Goal: Check status: Check status

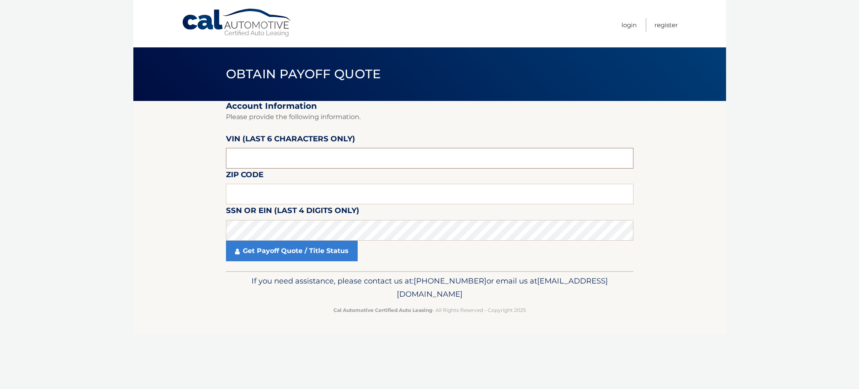
click at [276, 158] on input "text" at bounding box center [429, 158] width 407 height 21
type input "445154"
type input "11530"
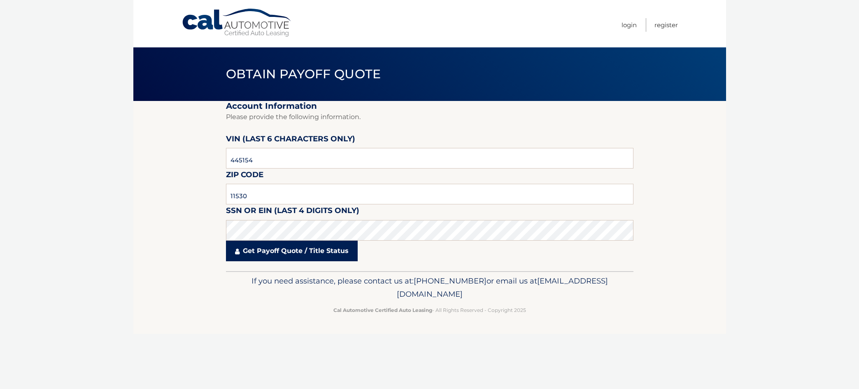
click at [282, 248] on link "Get Payoff Quote / Title Status" at bounding box center [292, 250] width 132 height 21
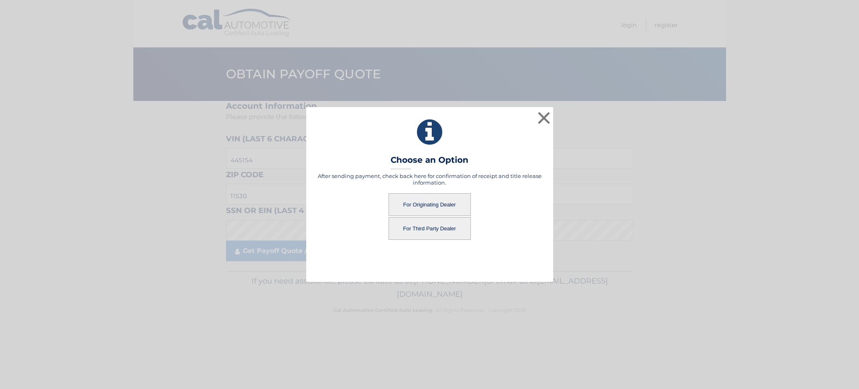
click at [425, 202] on button "For Originating Dealer" at bounding box center [430, 204] width 82 height 23
click at [454, 202] on button "For Originating Dealer" at bounding box center [430, 204] width 82 height 23
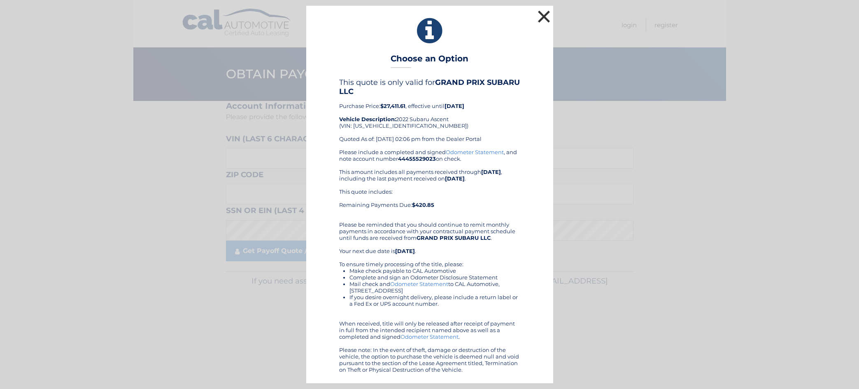
click at [544, 16] on button "×" at bounding box center [544, 16] width 16 height 16
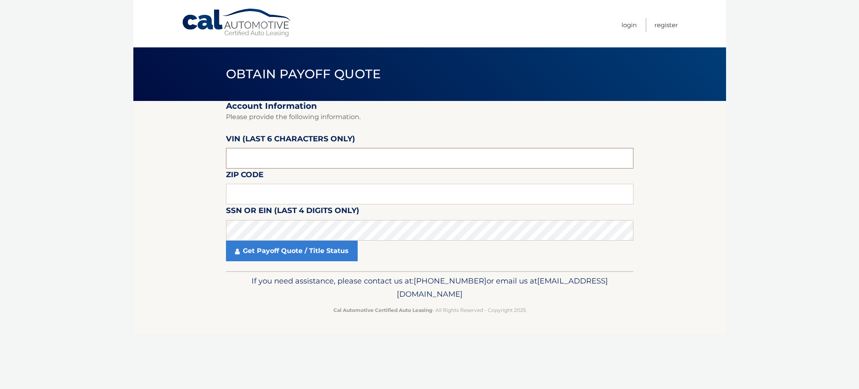
click at [343, 161] on input "text" at bounding box center [429, 158] width 407 height 21
type input "445154"
type input "11530"
click button "For Originating Dealer" at bounding box center [0, 0] width 0 height 0
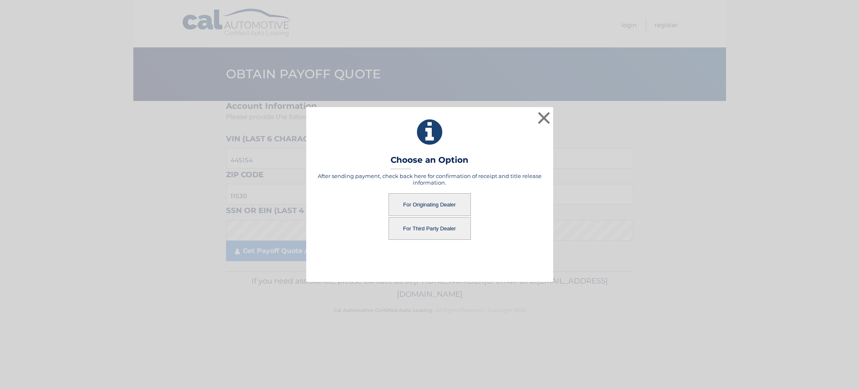
click at [406, 205] on button "For Originating Dealer" at bounding box center [430, 204] width 82 height 23
